Goal: Task Accomplishment & Management: Manage account settings

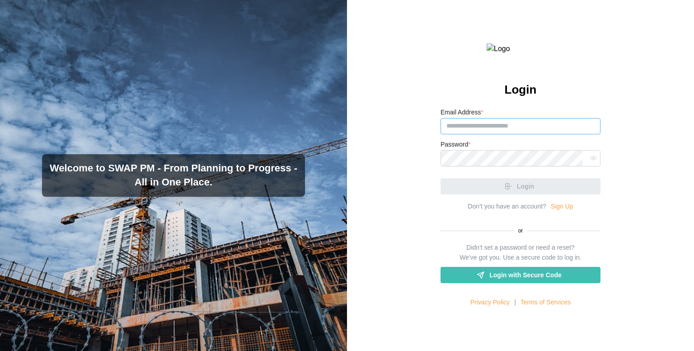
click at [486, 134] on input "Email Address *" at bounding box center [521, 126] width 160 height 16
paste input "**********"
type input "**********"
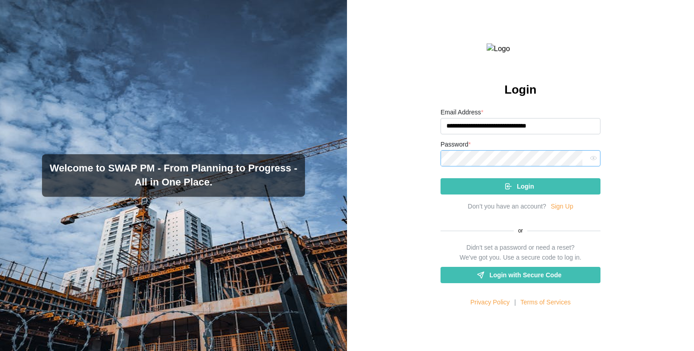
click at [441, 178] on button "Login" at bounding box center [521, 186] width 160 height 16
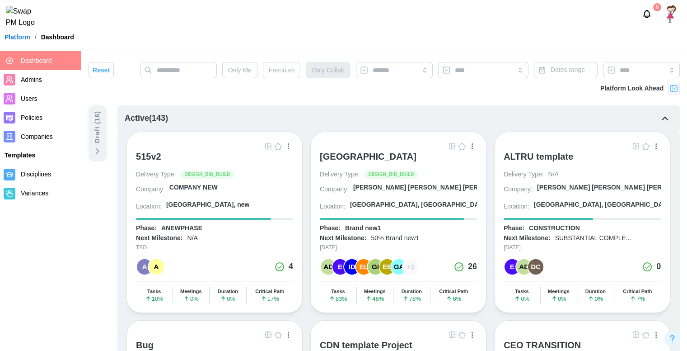
click at [49, 310] on nav "Dashboard Admins Users Policies Companies Templates Disciplines Variances" at bounding box center [40, 201] width 81 height 300
click at [155, 154] on div "515v2" at bounding box center [148, 156] width 25 height 11
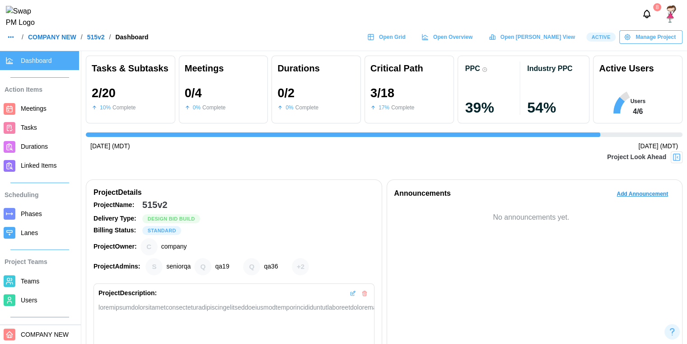
scroll to position [0, 666]
click at [681, 161] on div at bounding box center [677, 157] width 12 height 12
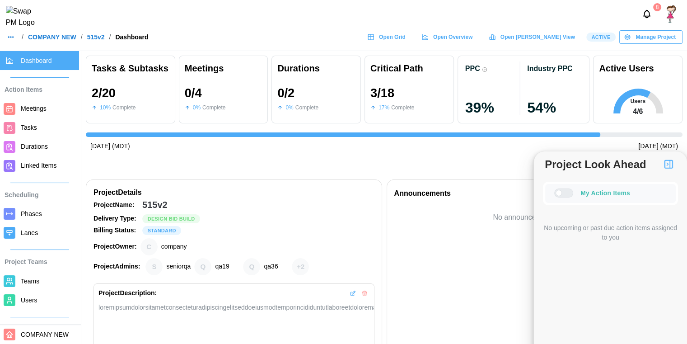
click at [562, 193] on div at bounding box center [559, 193] width 6 height 6
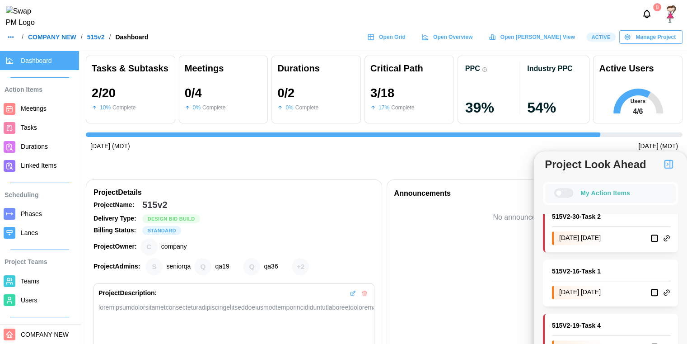
scroll to position [1025, 0]
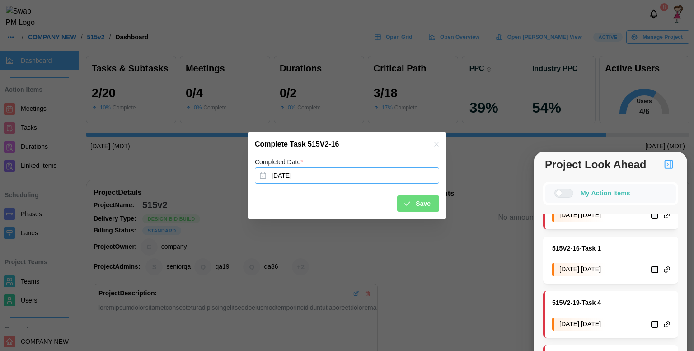
click at [358, 181] on button "Sep 22, 2025" at bounding box center [347, 175] width 184 height 16
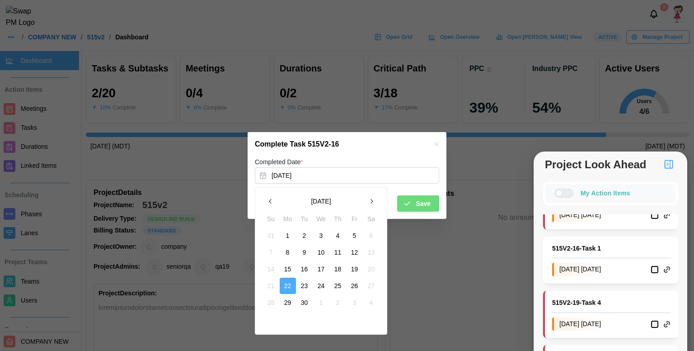
click at [325, 251] on button "10" at bounding box center [321, 252] width 16 height 16
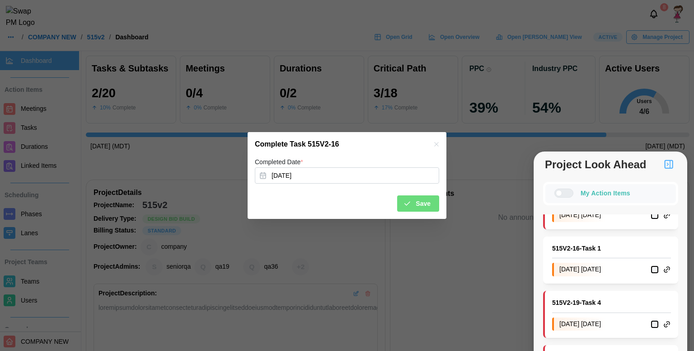
drag, startPoint x: 402, startPoint y: 212, endPoint x: 408, endPoint y: 207, distance: 7.1
click at [408, 207] on div "Completed Date * Sep 10, 2025 Save" at bounding box center [347, 187] width 199 height 63
click at [408, 207] on div "Save" at bounding box center [417, 203] width 28 height 15
click at [398, 175] on button "Sep 15, 2025" at bounding box center [347, 175] width 184 height 16
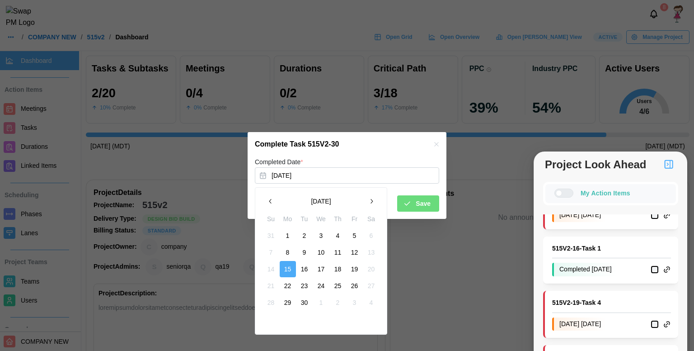
click at [365, 200] on button "button" at bounding box center [371, 201] width 16 height 16
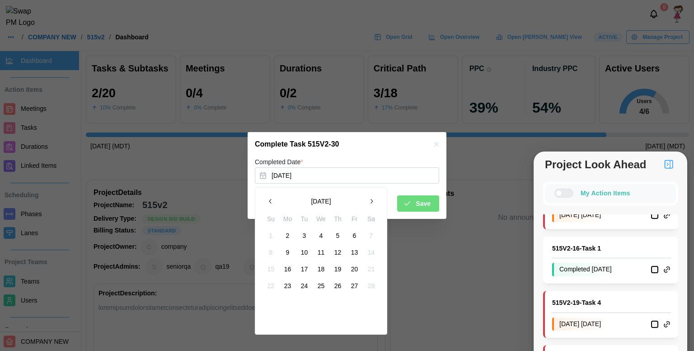
click at [365, 200] on button "button" at bounding box center [371, 201] width 16 height 16
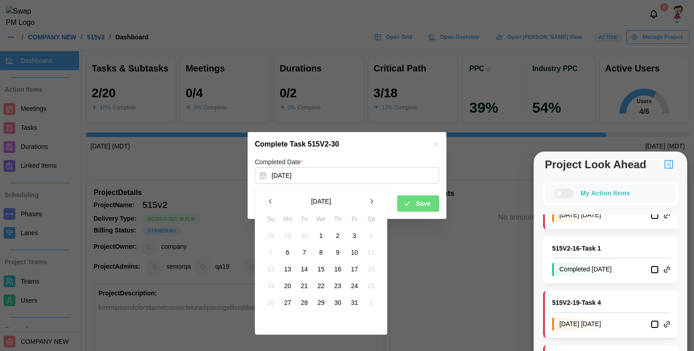
click at [365, 200] on button "button" at bounding box center [371, 201] width 16 height 16
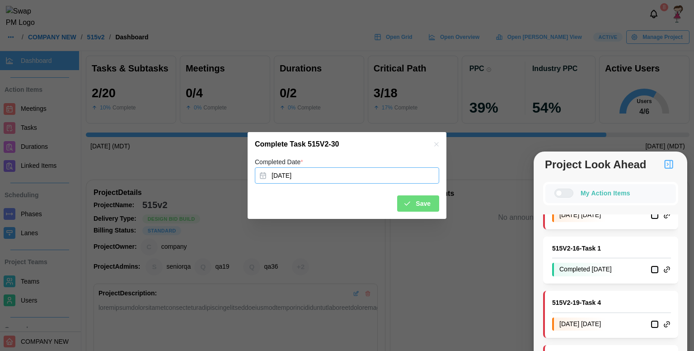
click at [437, 140] on button "button" at bounding box center [437, 144] width 10 height 10
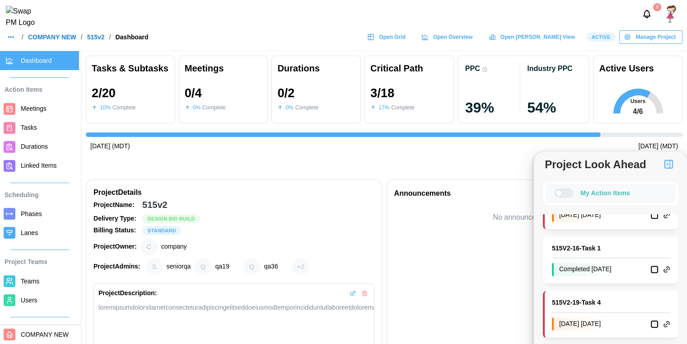
click at [35, 215] on span "Phases" at bounding box center [31, 213] width 21 height 7
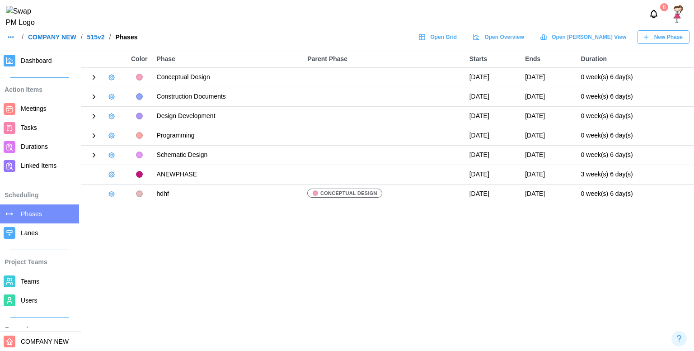
click at [94, 74] on icon at bounding box center [94, 77] width 8 height 8
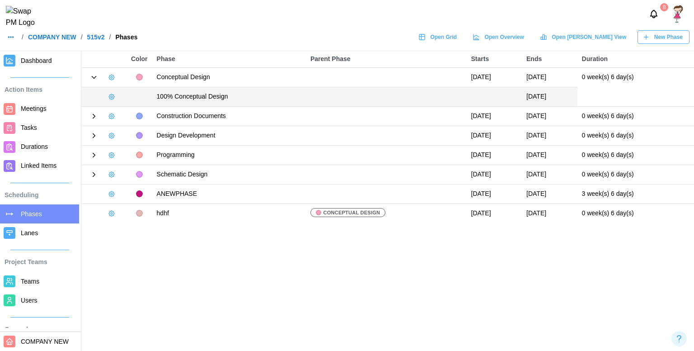
click at [94, 117] on icon at bounding box center [94, 116] width 2 height 4
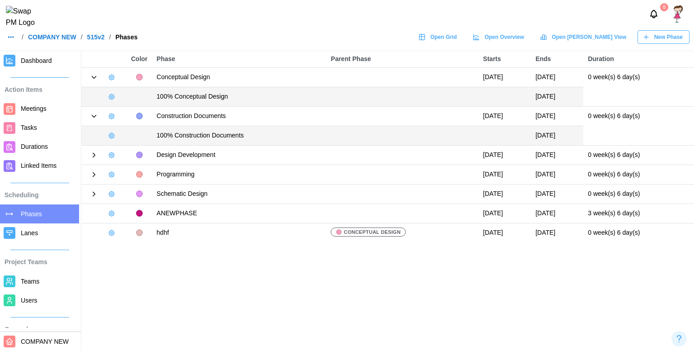
click at [94, 151] on icon at bounding box center [94, 155] width 8 height 8
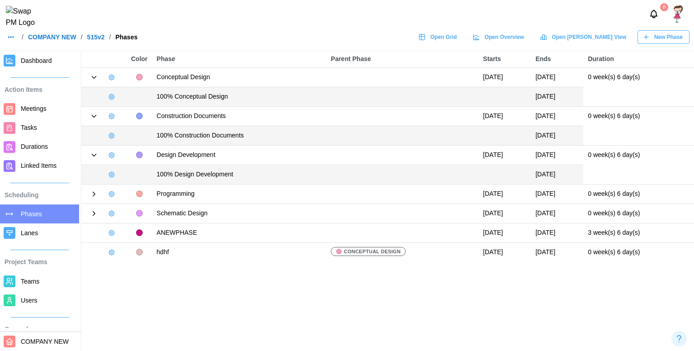
click at [92, 198] on div at bounding box center [104, 194] width 36 height 13
click at [94, 198] on div at bounding box center [104, 194] width 36 height 13
click at [94, 194] on icon at bounding box center [94, 194] width 2 height 4
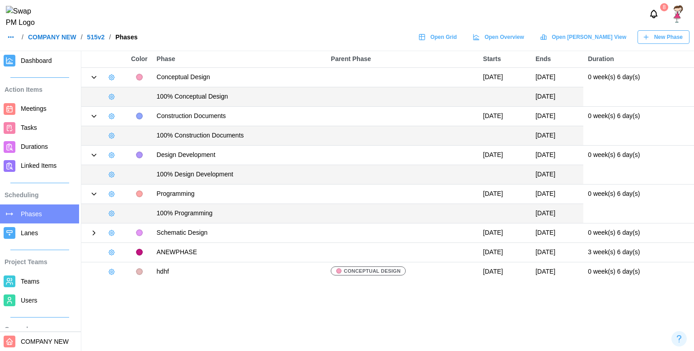
click at [93, 231] on icon at bounding box center [94, 233] width 2 height 4
